Goal: Check status: Check status

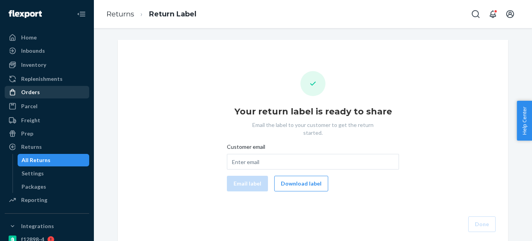
click at [52, 92] on div "Orders" at bounding box center [46, 92] width 83 height 11
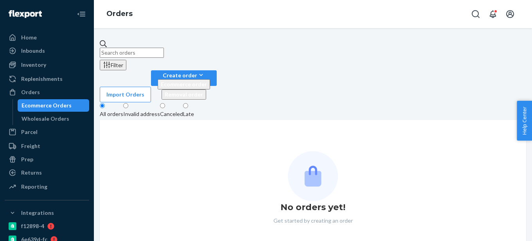
click at [141, 51] on input "text" at bounding box center [132, 53] width 64 height 10
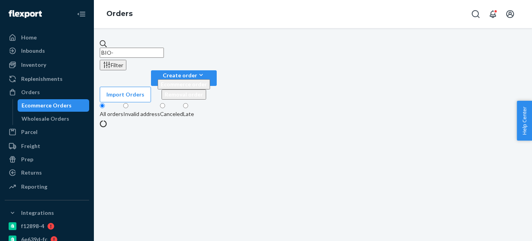
paste input "2398213"
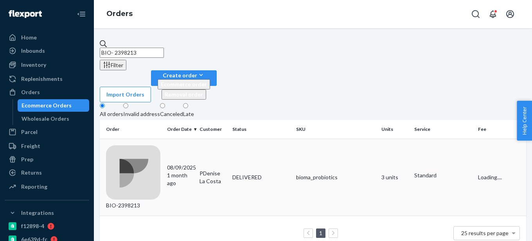
type input "BIO- 2398213"
click at [154, 145] on div "BIO-2398213" at bounding box center [133, 177] width 55 height 65
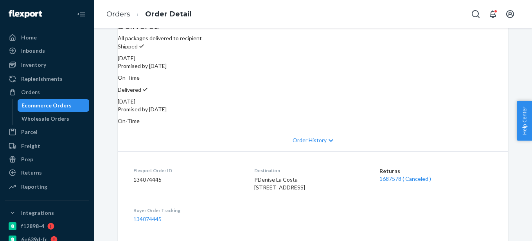
scroll to position [117, 0]
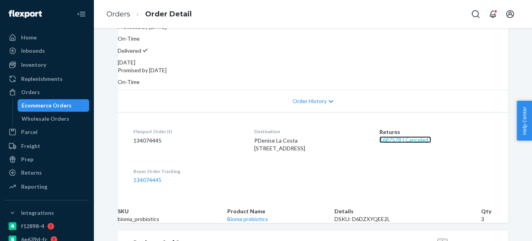
click at [382, 136] on link "1687578 ( Canceled )" at bounding box center [405, 139] width 52 height 7
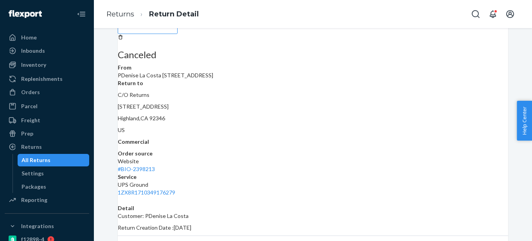
scroll to position [78, 0]
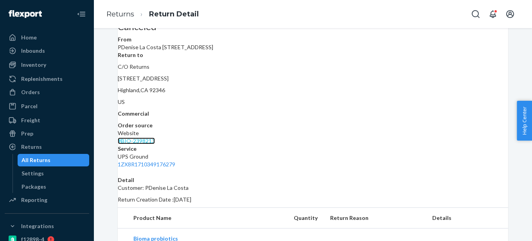
click at [155, 138] on link "# BIO-2398213" at bounding box center [136, 141] width 37 height 7
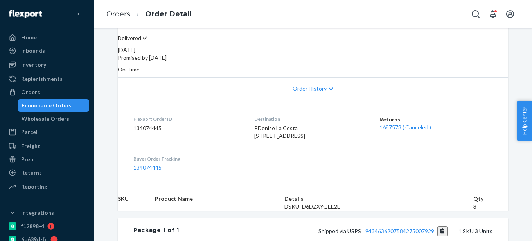
scroll to position [196, 0]
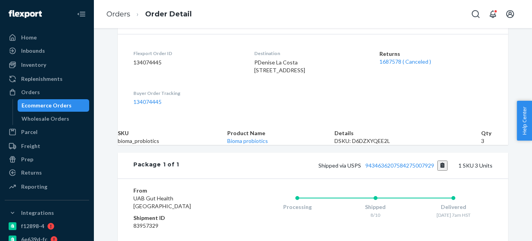
click at [444, 103] on dl "Flexport Order ID 134074445 Destination PDenise La Costa [STREET_ADDRESS] Retur…" at bounding box center [313, 77] width 390 height 87
click at [448, 104] on dl "Flexport Order ID 134074445 Destination PDenise La Costa [STREET_ADDRESS] Retur…" at bounding box center [313, 77] width 390 height 87
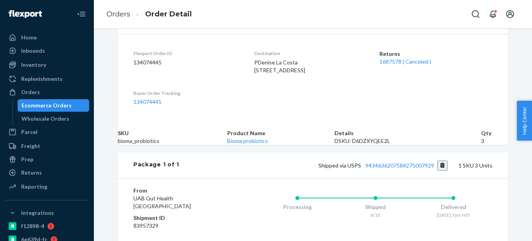
click at [448, 104] on dl "Flexport Order ID 134074445 Destination PDenise La Costa [STREET_ADDRESS] Retur…" at bounding box center [313, 77] width 390 height 87
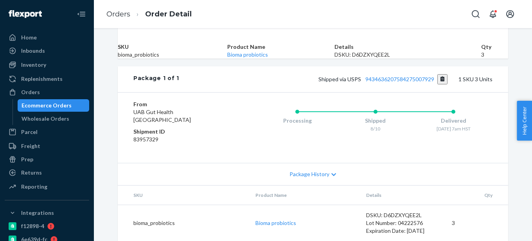
scroll to position [321, 0]
click at [51, 108] on div "Ecommerce Orders" at bounding box center [47, 106] width 50 height 8
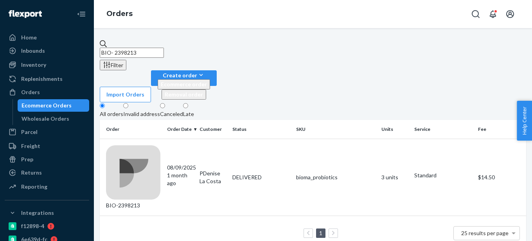
drag, startPoint x: 131, startPoint y: 47, endPoint x: 188, endPoint y: 47, distance: 57.1
click at [164, 48] on input "BIO- 2398213" at bounding box center [132, 53] width 64 height 10
paste input "690079"
type input "BIO- 2690079"
click at [159, 145] on div "BIO-2690079" at bounding box center [133, 177] width 55 height 65
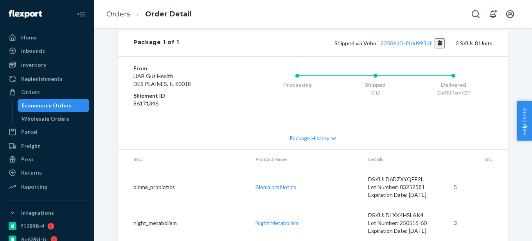
scroll to position [378, 0]
